Goal: Task Accomplishment & Management: Manage account settings

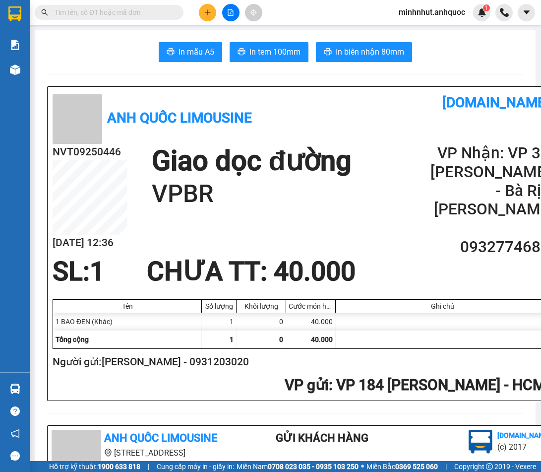
click at [446, 11] on span "minhnhut.anhquoc" at bounding box center [432, 12] width 82 height 12
click at [427, 32] on span "Đăng xuất" at bounding box center [436, 30] width 63 height 11
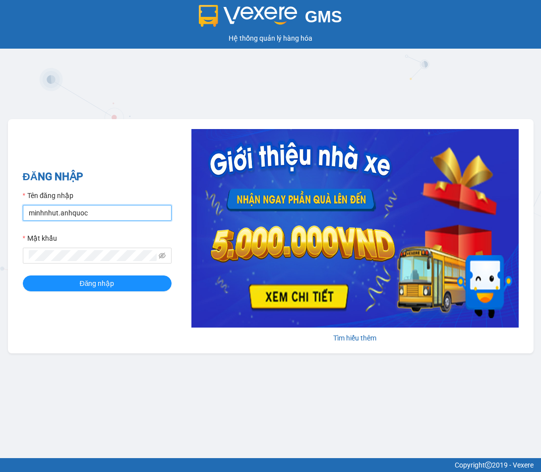
drag, startPoint x: 99, startPoint y: 211, endPoint x: 99, endPoint y: 221, distance: 9.4
click at [99, 211] on input "minhnhut.anhquoc" at bounding box center [97, 213] width 149 height 16
type input "quoctrung.anhquoc"
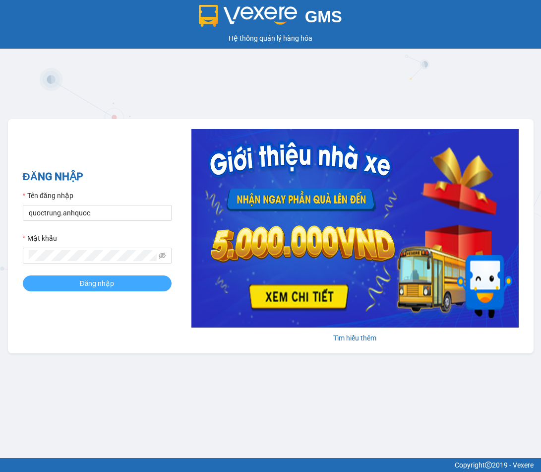
click at [56, 285] on button "Đăng nhập" at bounding box center [97, 283] width 149 height 16
